Goal: Task Accomplishment & Management: Manage account settings

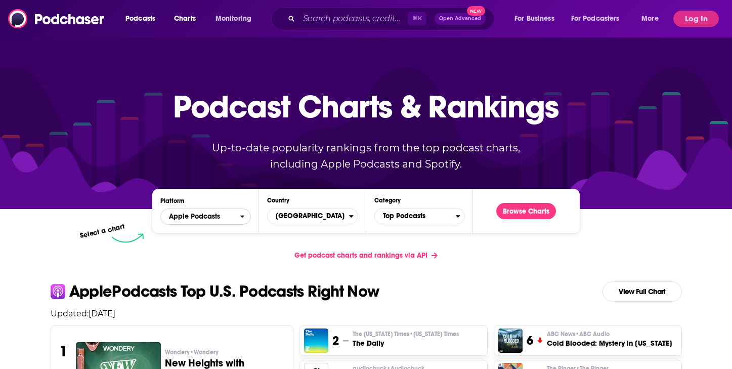
click at [241, 216] on icon "open menu" at bounding box center [242, 216] width 4 height 3
click at [213, 251] on div "Spotify" at bounding box center [205, 247] width 82 height 12
click at [417, 219] on span "Top Podcasts" at bounding box center [415, 215] width 81 height 17
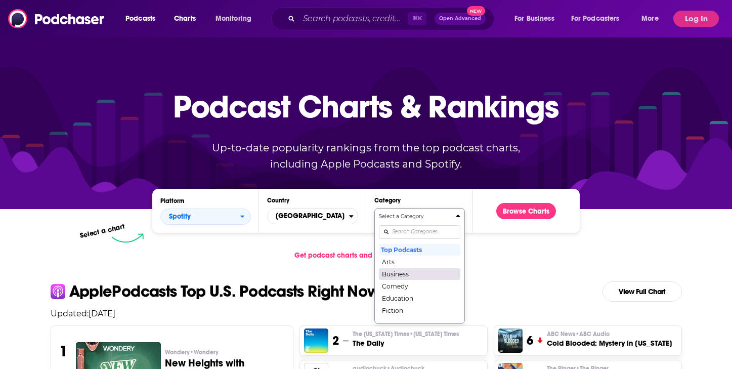
click at [400, 274] on button "Business" at bounding box center [419, 273] width 81 height 12
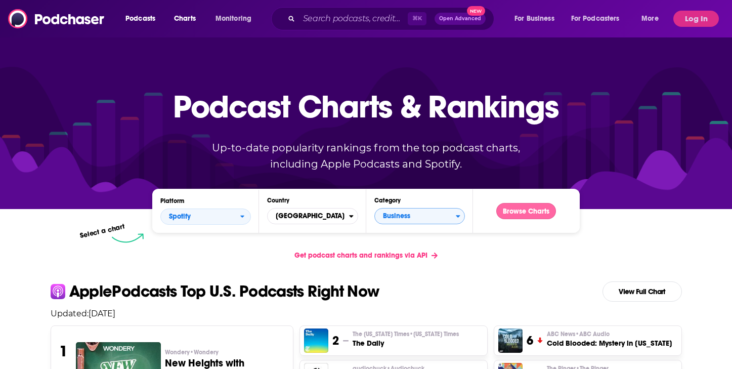
click at [516, 217] on button "Browse Charts" at bounding box center [526, 211] width 60 height 16
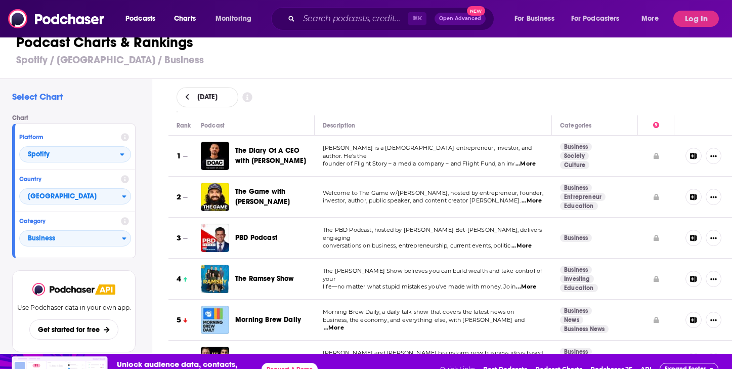
scroll to position [30, 0]
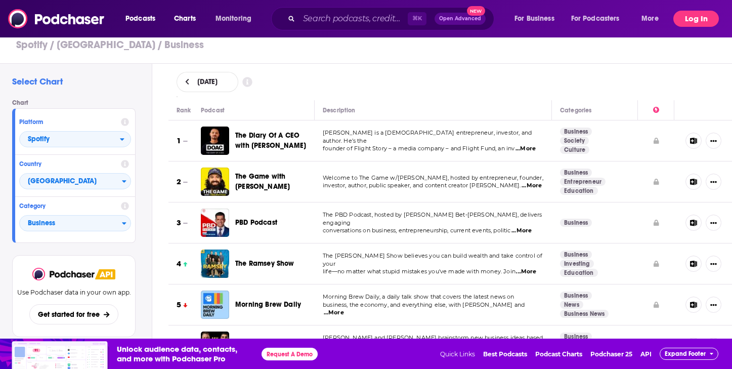
click at [689, 25] on button "Log In" at bounding box center [696, 19] width 46 height 16
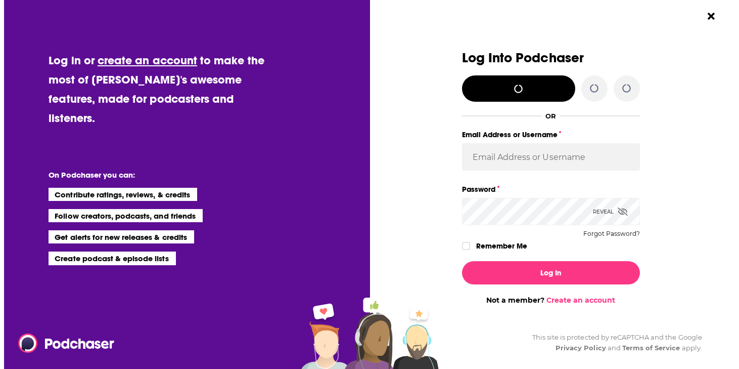
scroll to position [0, 0]
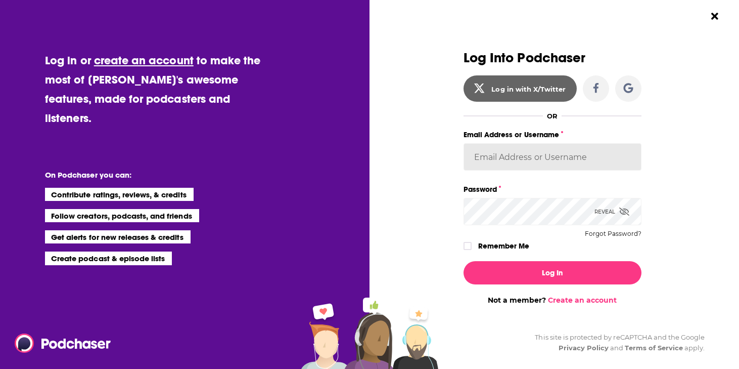
type input "[EMAIL_ADDRESS][DOMAIN_NAME]"
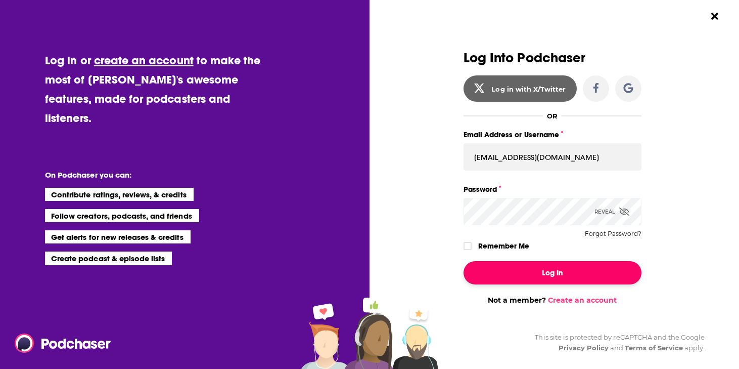
click at [530, 275] on button "Log In" at bounding box center [553, 272] width 178 height 23
click at [565, 271] on button "Dialog" at bounding box center [553, 272] width 178 height 23
